Goal: Task Accomplishment & Management: Complete application form

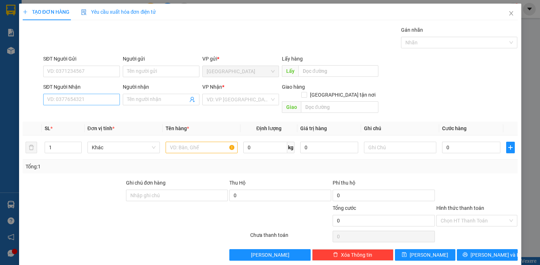
click at [73, 99] on input "SĐT Người Nhận" at bounding box center [81, 100] width 77 height 12
click at [251, 98] on input "search" at bounding box center [238, 99] width 63 height 11
drag, startPoint x: 143, startPoint y: 85, endPoint x: 158, endPoint y: 99, distance: 21.2
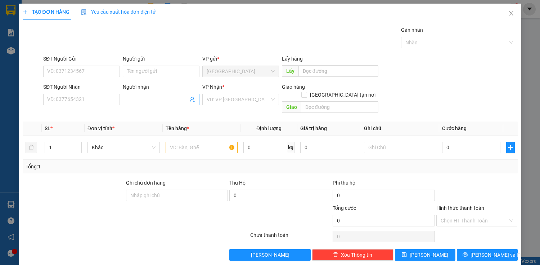
click at [143, 85] on div "Người nhận" at bounding box center [161, 87] width 77 height 8
click at [143, 95] on input "Người nhận" at bounding box center [157, 99] width 61 height 8
click at [158, 99] on input "Người nhận" at bounding box center [157, 99] width 61 height 8
type input "."
click at [107, 94] on input "SĐT Người Nhận" at bounding box center [81, 100] width 77 height 12
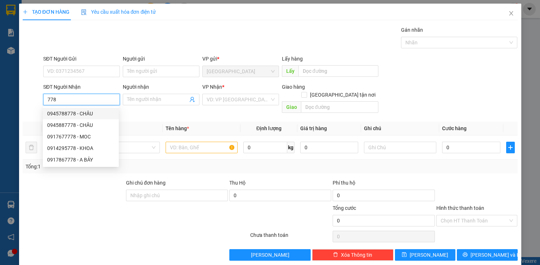
click at [88, 116] on div "0945788778 - CHÂU" at bounding box center [80, 114] width 67 height 8
type input "0945788778"
type input "CHÂU"
type input "130.000"
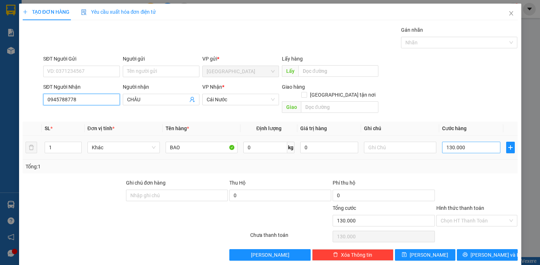
type input "0945788778"
click at [450, 142] on input "130.000" at bounding box center [471, 148] width 58 height 12
type input "0"
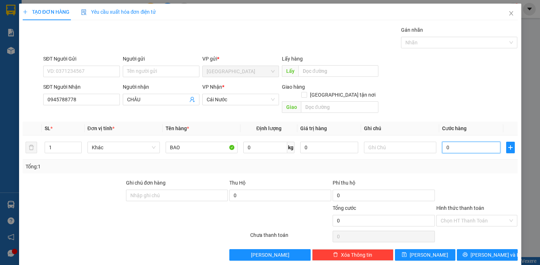
type input "10"
type input "100"
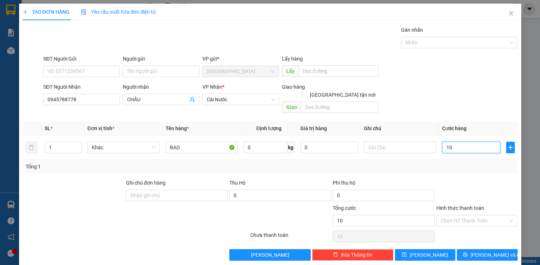
type input "100"
type input "1.000"
type input "10.000"
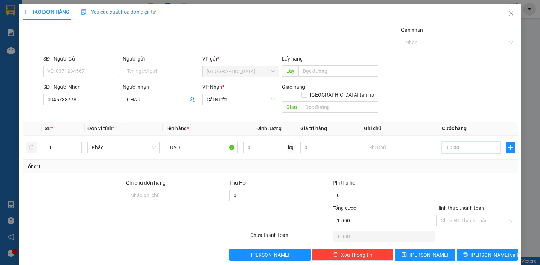
type input "10.000"
type input "100.000"
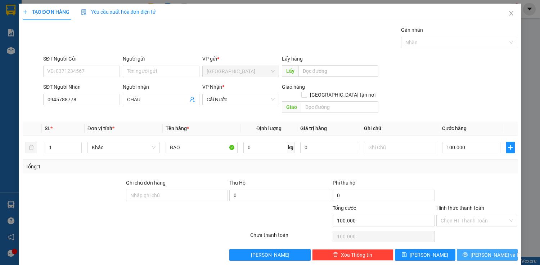
drag, startPoint x: 490, startPoint y: 245, endPoint x: 506, endPoint y: 248, distance: 15.8
click at [492, 251] on span "[PERSON_NAME] và In" at bounding box center [496, 255] width 50 height 8
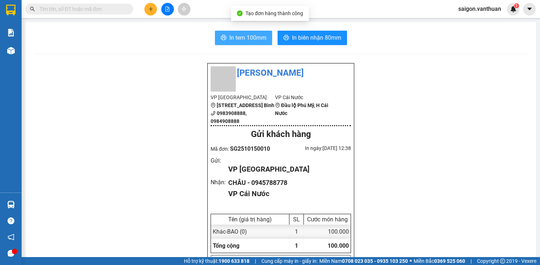
drag, startPoint x: 267, startPoint y: 39, endPoint x: 276, endPoint y: 40, distance: 9.8
click at [267, 39] on button "In tem 100mm" at bounding box center [243, 38] width 57 height 14
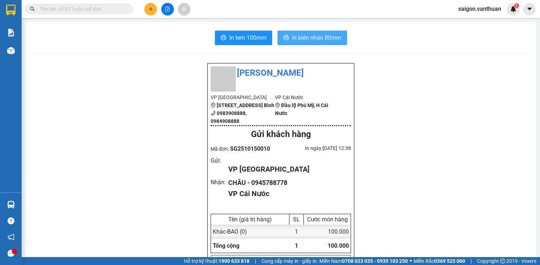
click at [344, 37] on button "In biên nhận 80mm" at bounding box center [313, 38] width 70 height 14
click at [148, 7] on icon "plus" at bounding box center [150, 8] width 5 height 5
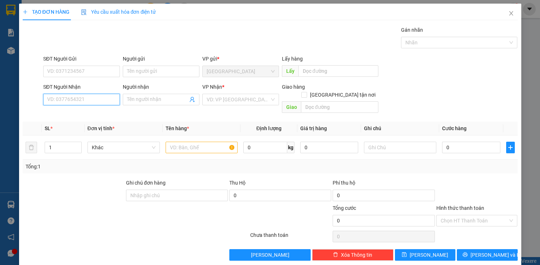
drag, startPoint x: 72, startPoint y: 100, endPoint x: 75, endPoint y: 94, distance: 6.1
click at [75, 95] on input "SĐT Người Nhận" at bounding box center [81, 100] width 77 height 12
click at [84, 114] on div "0946170701 - LINH" at bounding box center [80, 114] width 67 height 8
type input "0946170701"
type input "LINH"
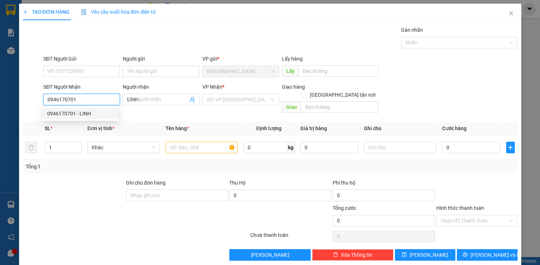
type input "50.000"
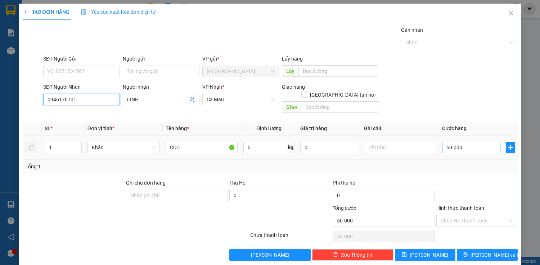
type input "0946170701"
click at [463, 142] on input "50.000" at bounding box center [471, 148] width 58 height 12
type input "4"
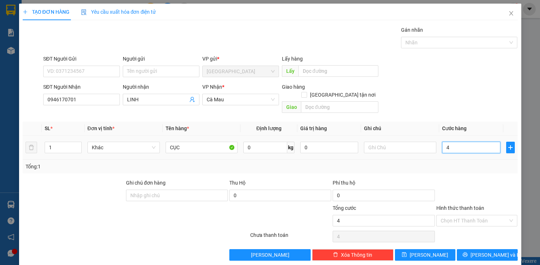
type input "40"
type input "400"
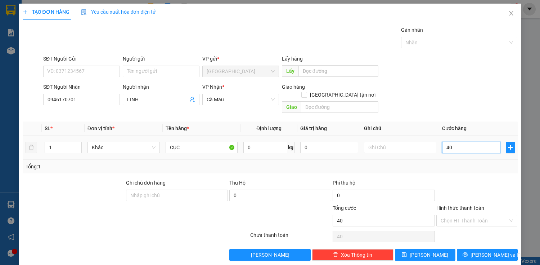
type input "400"
type input "4.000"
type input "40.000"
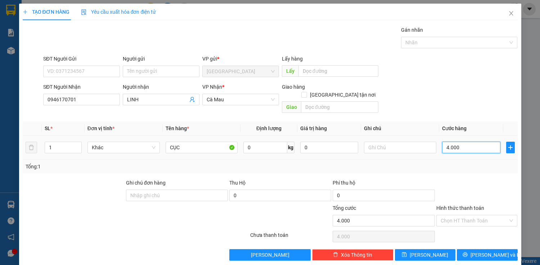
type input "40.000"
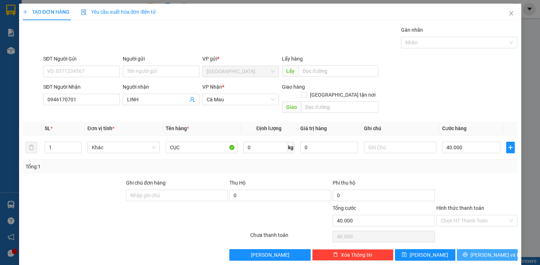
click at [481, 251] on span "[PERSON_NAME] và In" at bounding box center [496, 255] width 50 height 8
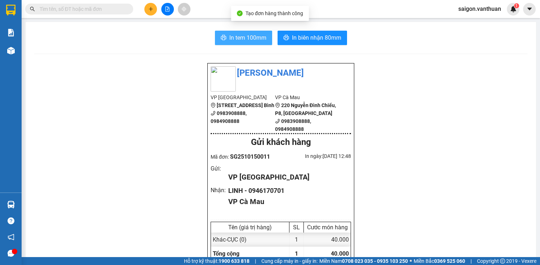
click at [259, 36] on span "In tem 100mm" at bounding box center [248, 37] width 37 height 9
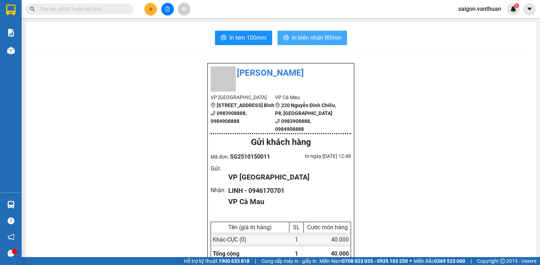
click at [318, 36] on span "In biên nhận 80mm" at bounding box center [316, 37] width 49 height 9
click at [148, 10] on button at bounding box center [150, 9] width 13 height 13
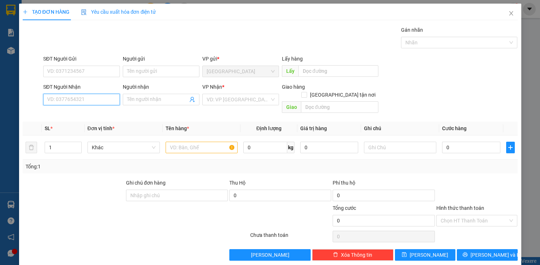
click at [85, 98] on input "SĐT Người Nhận" at bounding box center [81, 100] width 77 height 12
type input "0"
drag, startPoint x: 59, startPoint y: 99, endPoint x: 32, endPoint y: 99, distance: 27.7
click at [32, 99] on div "SĐT Người Nhận 8000 Người nhận Tên người nhận VP Nhận * VD: VP Sài Gòn Giao hàn…" at bounding box center [270, 99] width 497 height 33
click at [83, 114] on div "0989282800 - TUẤN HUYỀN" at bounding box center [82, 114] width 71 height 8
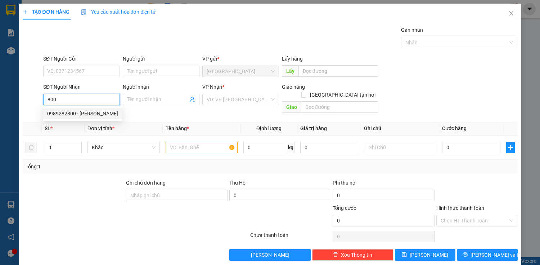
type input "0989282800"
type input "[PERSON_NAME]"
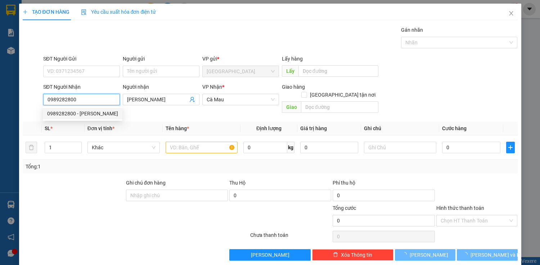
type input "130.000"
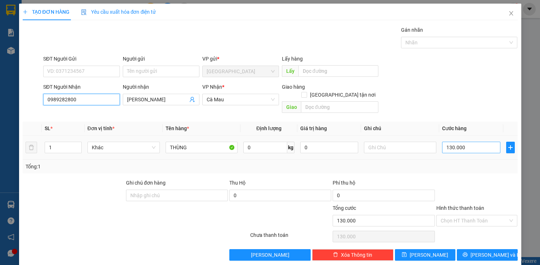
type input "0989282800"
click at [473, 142] on input "130.000" at bounding box center [471, 148] width 58 height 12
type input "8"
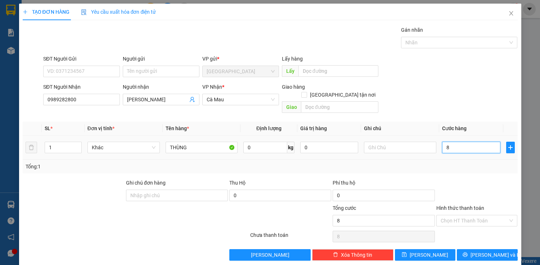
type input "80"
type input "800"
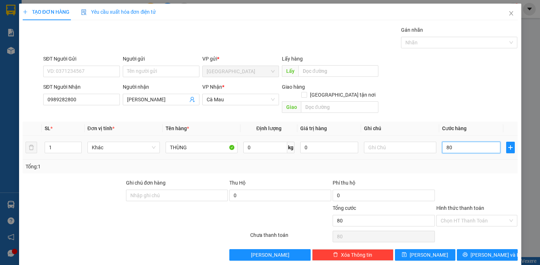
type input "800"
type input "8.000"
type input "80.000"
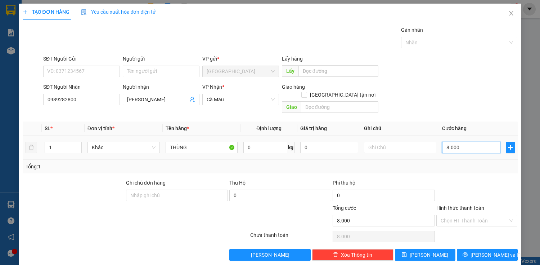
type input "80.000"
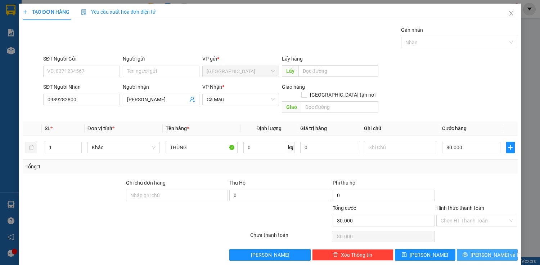
click at [480, 251] on span "[PERSON_NAME] và In" at bounding box center [496, 255] width 50 height 8
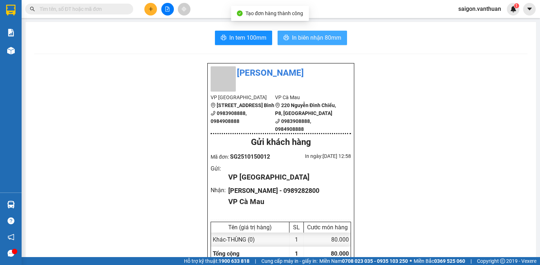
click at [302, 35] on span "In biên nhận 80mm" at bounding box center [316, 37] width 49 height 9
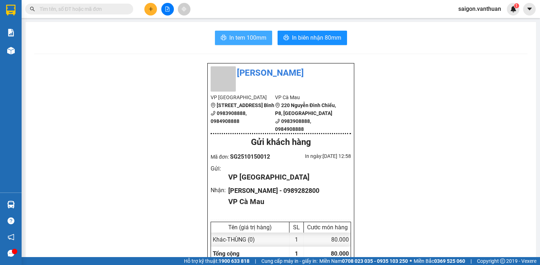
click at [255, 39] on span "In tem 100mm" at bounding box center [248, 37] width 37 height 9
click at [149, 10] on icon "plus" at bounding box center [150, 8] width 5 height 5
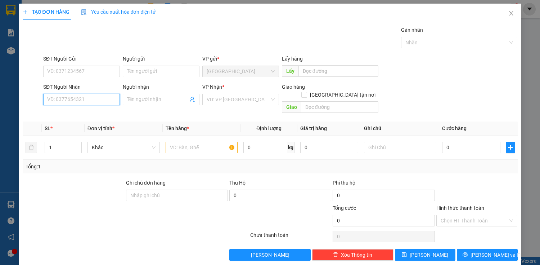
click at [110, 95] on input "SĐT Người Nhận" at bounding box center [81, 100] width 77 height 12
click at [99, 116] on div "0368749070 - TRA" at bounding box center [80, 114] width 67 height 8
type input "0368749070"
type input "TRA"
type input "50.000"
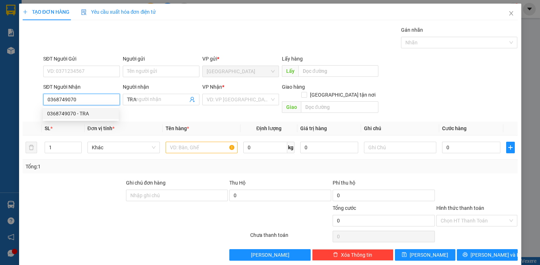
type input "50.000"
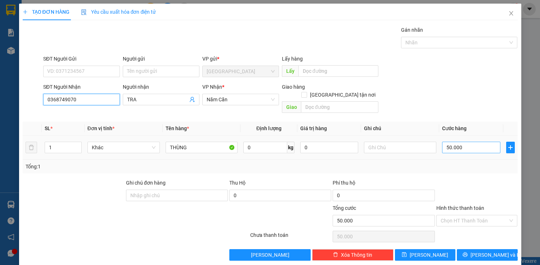
type input "0368749070"
click at [450, 142] on input "50.000" at bounding box center [471, 148] width 58 height 12
click at [471, 142] on input "50.000" at bounding box center [471, 148] width 58 height 12
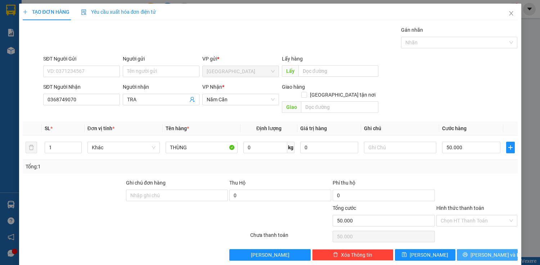
drag, startPoint x: 469, startPoint y: 245, endPoint x: 477, endPoint y: 244, distance: 7.8
click at [468, 252] on icon "printer" at bounding box center [465, 254] width 5 height 5
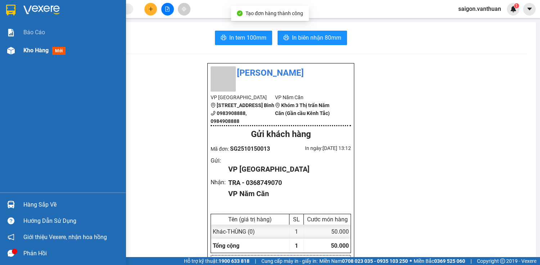
drag, startPoint x: 10, startPoint y: 65, endPoint x: 33, endPoint y: 53, distance: 26.3
click at [14, 63] on div "Báo cáo Kho hàng mới" at bounding box center [63, 107] width 126 height 169
drag, startPoint x: 33, startPoint y: 53, endPoint x: 35, endPoint y: 59, distance: 6.7
click at [33, 53] on span "Kho hàng" at bounding box center [35, 50] width 25 height 7
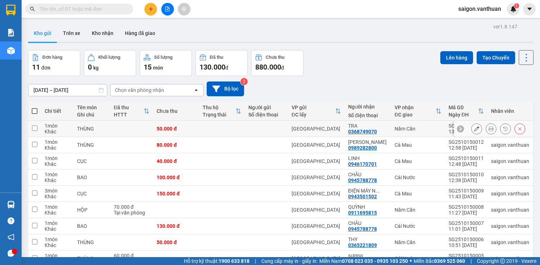
click at [475, 129] on button at bounding box center [477, 128] width 10 height 13
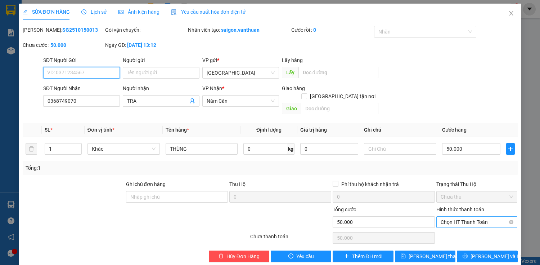
click at [483, 218] on span "Chọn HT Thanh Toán" at bounding box center [477, 222] width 73 height 11
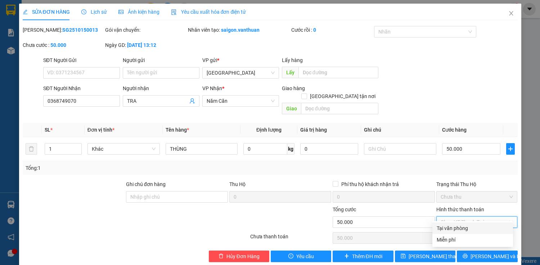
click at [475, 225] on div "Tại văn phòng" at bounding box center [473, 228] width 72 height 8
type input "0"
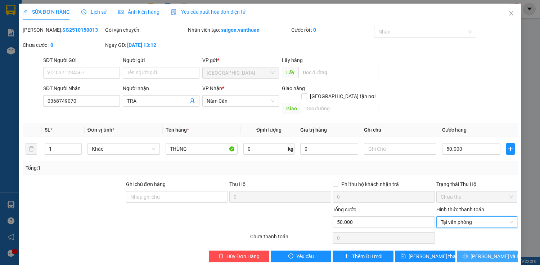
click at [478, 243] on div "Total Paid Fee 0 Total UnPaid Fee 50.000 Cash Collection Total Fee Mã ĐH: SG251…" at bounding box center [270, 144] width 495 height 236
click at [478, 252] on span "[PERSON_NAME] và In" at bounding box center [496, 256] width 50 height 8
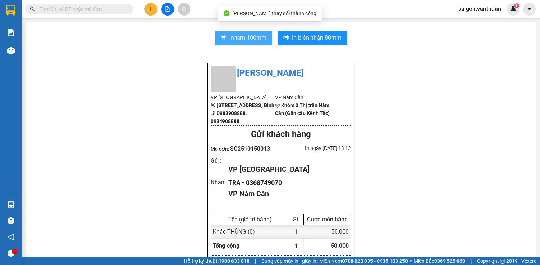
drag, startPoint x: 245, startPoint y: 36, endPoint x: 239, endPoint y: 40, distance: 7.1
click at [245, 36] on span "In tem 100mm" at bounding box center [248, 37] width 37 height 9
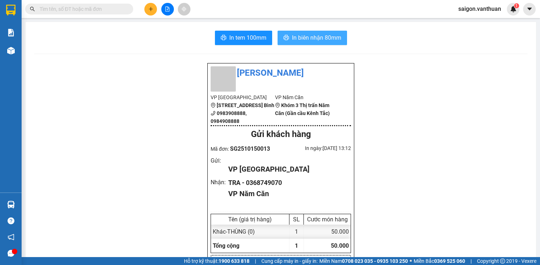
click at [300, 38] on span "In biên nhận 80mm" at bounding box center [316, 37] width 49 height 9
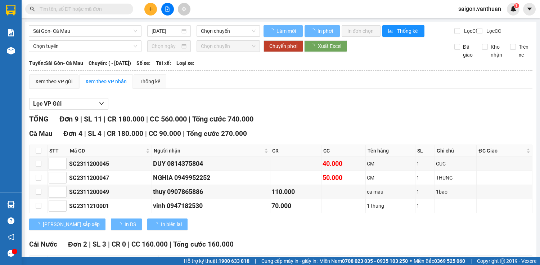
type input "[DATE]"
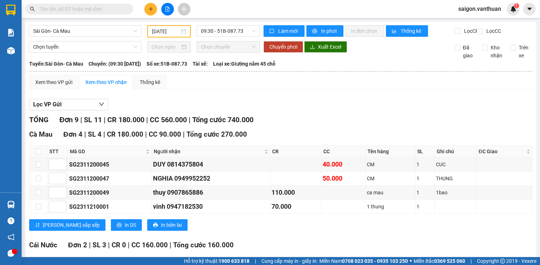
click at [103, 36] on span "Sài Gòn- Cà Mau" at bounding box center [85, 31] width 104 height 11
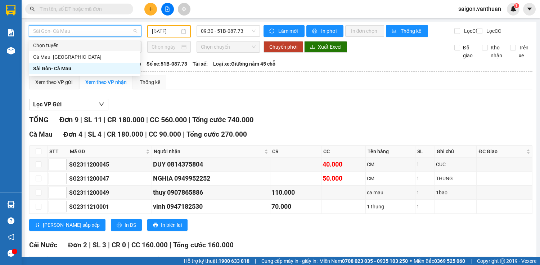
click at [97, 29] on span "Sài Gòn- Cà Mau" at bounding box center [85, 31] width 104 height 11
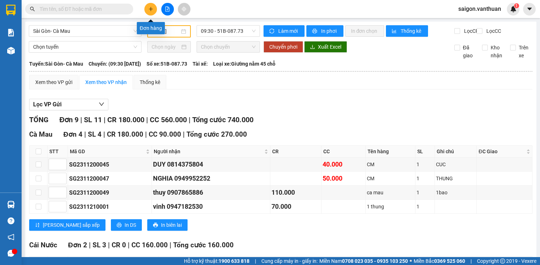
click at [151, 12] on button at bounding box center [150, 9] width 13 height 13
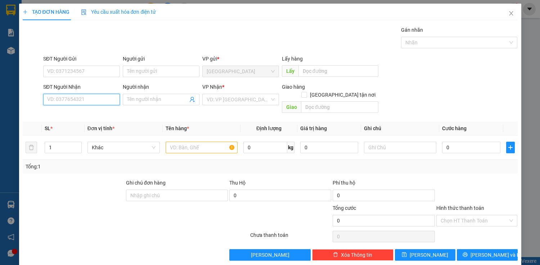
click at [92, 98] on input "SĐT Người Nhận" at bounding box center [81, 100] width 77 height 12
click at [98, 109] on div "02903876868 - [PERSON_NAME] ( OZON )" at bounding box center [94, 114] width 103 height 12
type input "02903876868"
type input "[PERSON_NAME] ( OZON )"
checkbox input "true"
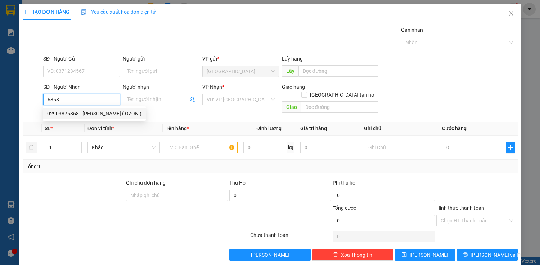
type input "OZON"
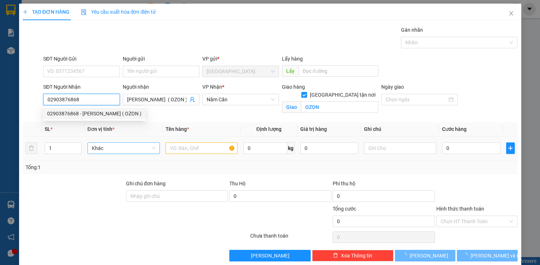
type input "50.000"
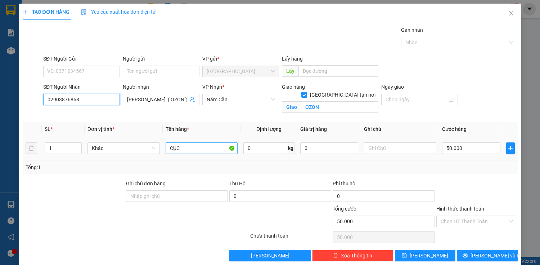
type input "02903876868"
click at [216, 148] on input "CỤC" at bounding box center [202, 148] width 72 height 12
click at [190, 150] on input "CỤ=" at bounding box center [202, 148] width 72 height 12
type input "C"
type input "THÙNG"
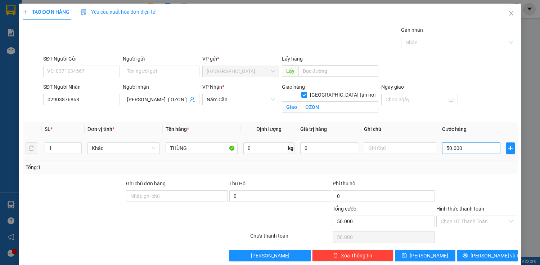
click at [448, 141] on td "50.000" at bounding box center [472, 148] width 64 height 24
click at [450, 144] on input "50.000" at bounding box center [471, 148] width 58 height 12
type input "0"
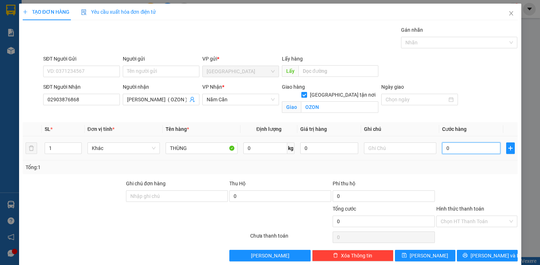
type input "80"
type input "800"
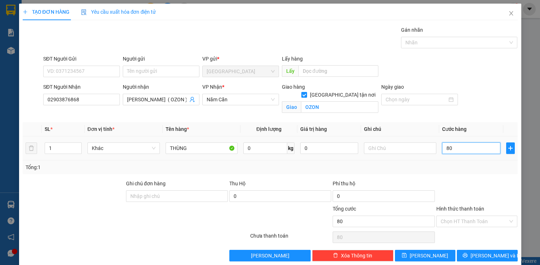
type input "800"
type input "8.000"
type input "80.000"
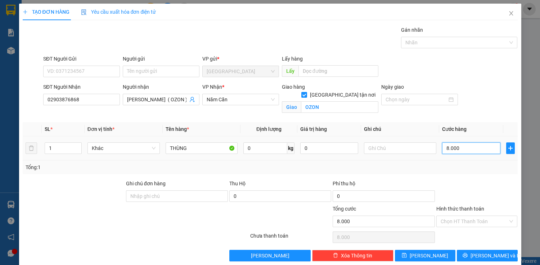
type input "80.000"
click at [489, 253] on span "[PERSON_NAME] và In" at bounding box center [496, 255] width 50 height 8
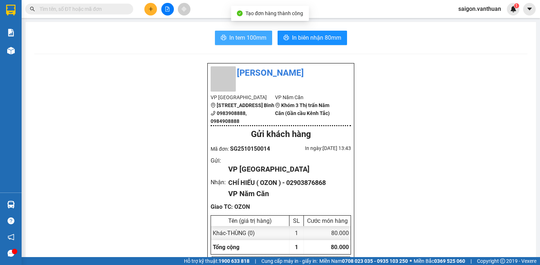
click at [221, 37] on icon "printer" at bounding box center [223, 37] width 5 height 5
click at [146, 6] on button at bounding box center [150, 9] width 13 height 13
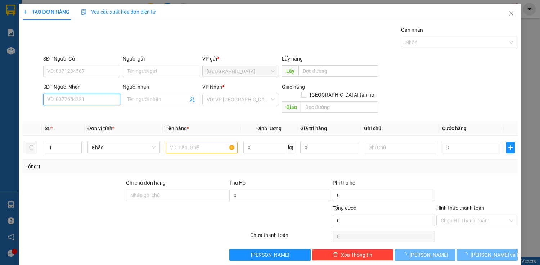
click at [82, 102] on input "SĐT Người Nhận" at bounding box center [81, 100] width 77 height 12
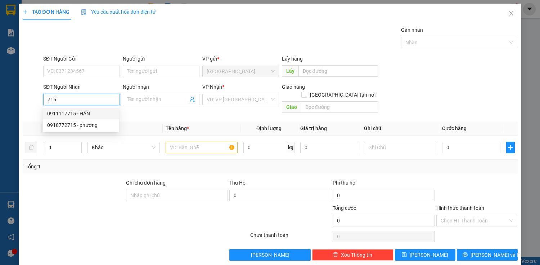
click at [91, 111] on div "0911117715 - HÂN" at bounding box center [80, 114] width 67 height 8
type input "0911117715"
type input "HÂN"
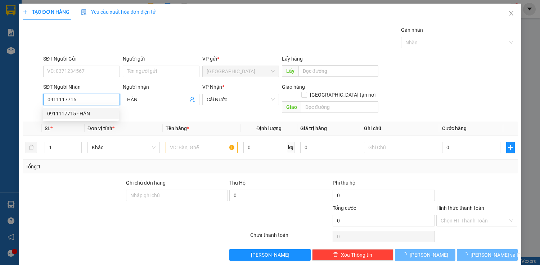
type input "40.000"
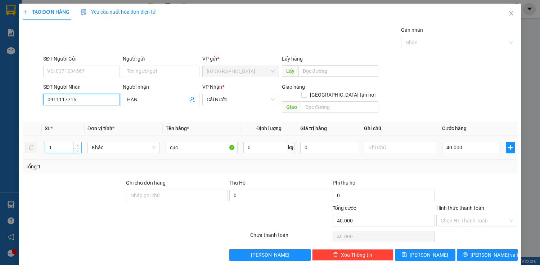
type input "0911117715"
click at [76, 142] on span "Increase Value" at bounding box center [77, 145] width 8 height 6
type input "5"
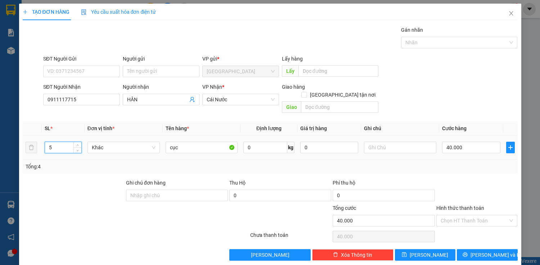
drag, startPoint x: 77, startPoint y: 136, endPoint x: 85, endPoint y: 138, distance: 8.2
click at [85, 138] on tr "5 Khác cục 0 kg 0 40.000" at bounding box center [270, 147] width 495 height 24
click at [449, 142] on input "40.000" at bounding box center [471, 148] width 58 height 12
type input "0"
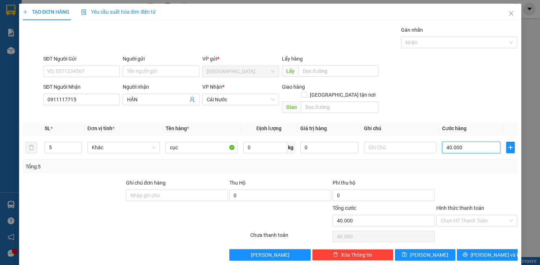
type input "0"
type input "40"
type input "440"
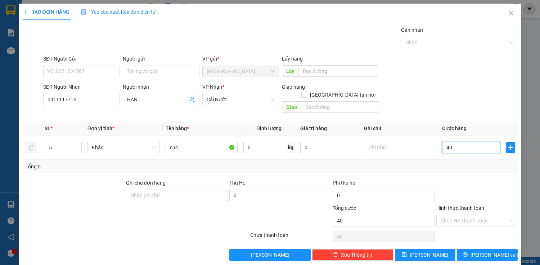
type input "440"
type input "4.400"
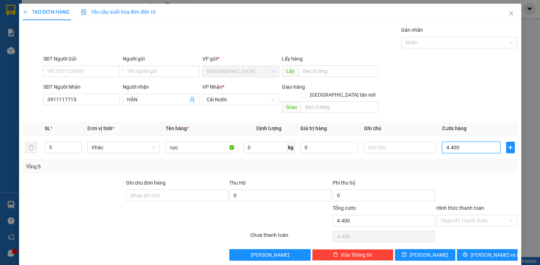
type input "44.000"
type input "440.000"
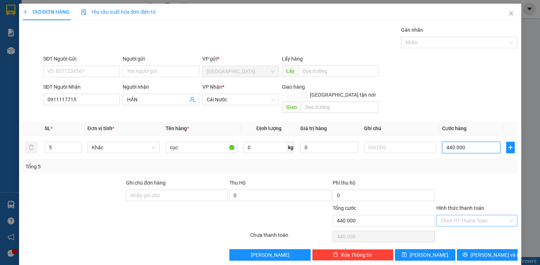
type input "440.000"
click at [487, 215] on input "Hình thức thanh toán" at bounding box center [475, 220] width 68 height 11
click at [480, 162] on div "Tổng: 5" at bounding box center [271, 166] width 490 height 8
drag, startPoint x: 499, startPoint y: 245, endPoint x: 522, endPoint y: 254, distance: 25.1
click at [499, 249] on button "[PERSON_NAME] và In" at bounding box center [487, 255] width 61 height 12
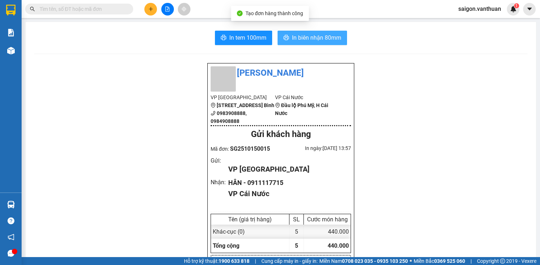
click at [324, 37] on span "In biên nhận 80mm" at bounding box center [316, 37] width 49 height 9
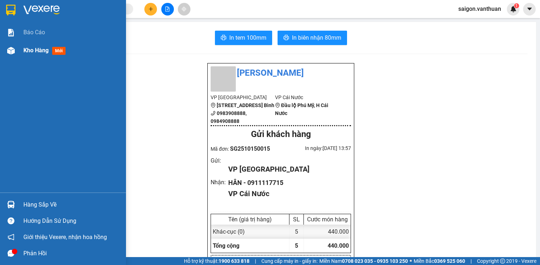
drag, startPoint x: 1, startPoint y: 49, endPoint x: 9, endPoint y: 48, distance: 8.1
click at [3, 49] on div "Kho hàng mới" at bounding box center [63, 50] width 126 height 18
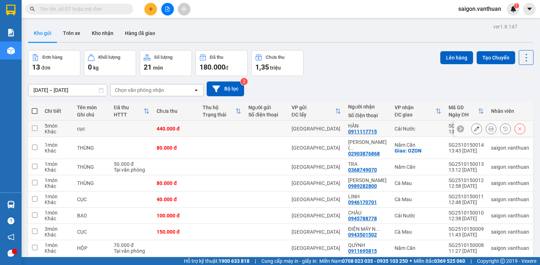
click at [475, 127] on icon at bounding box center [477, 128] width 5 height 5
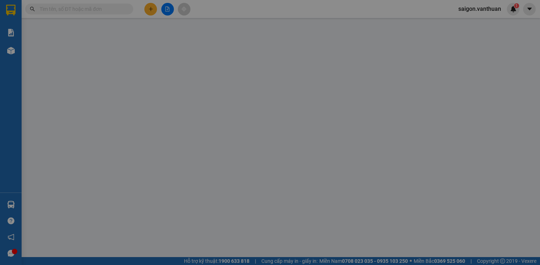
type input "0911117715"
type input "HÂN"
type input "0"
type input "440.000"
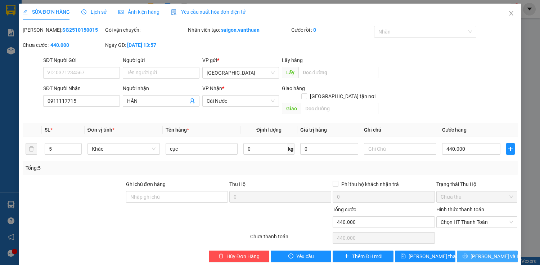
click at [477, 251] on button "[PERSON_NAME] và In" at bounding box center [487, 256] width 61 height 12
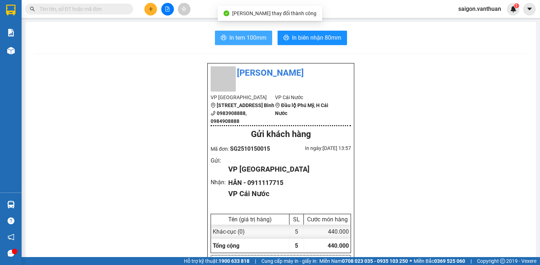
click at [255, 42] on span "In tem 100mm" at bounding box center [248, 37] width 37 height 9
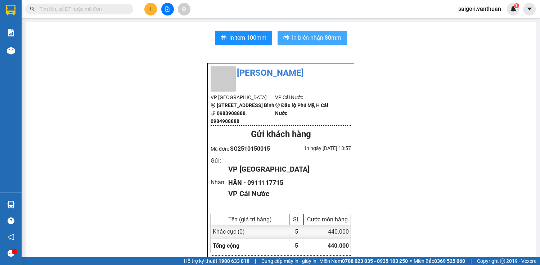
drag, startPoint x: 293, startPoint y: 37, endPoint x: 300, endPoint y: 37, distance: 7.2
click at [293, 37] on span "In biên nhận 80mm" at bounding box center [316, 37] width 49 height 9
